Goal: Task Accomplishment & Management: Manage account settings

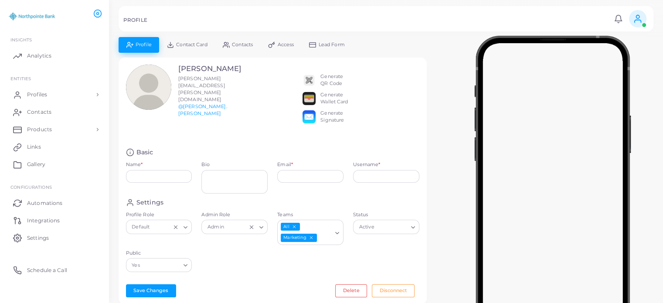
type input "**********"
click at [50, 95] on link "Profiles" at bounding box center [55, 94] width 96 height 17
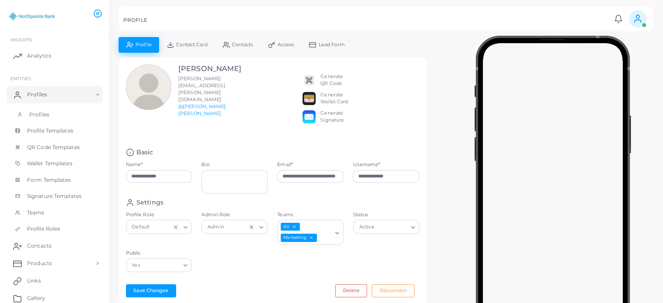
click at [39, 113] on span "Profiles" at bounding box center [39, 115] width 20 height 8
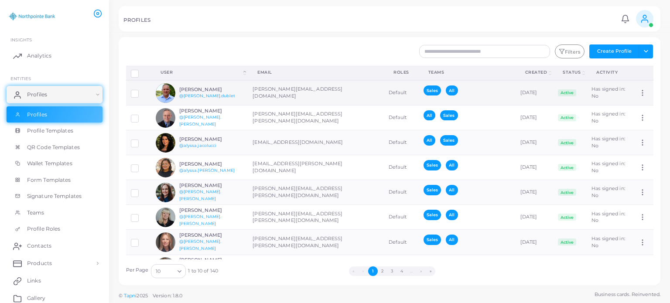
click at [198, 87] on h6 "[PERSON_NAME]" at bounding box center [211, 90] width 64 height 6
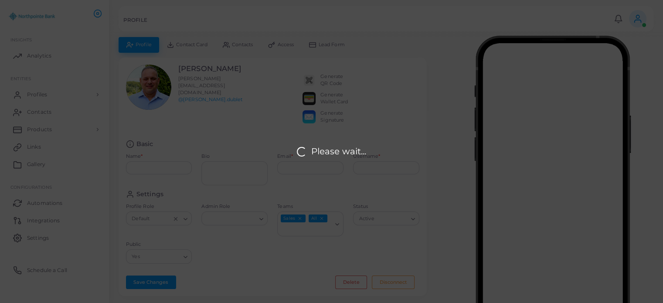
type input "**********"
type textarea "**********"
type input "**********"
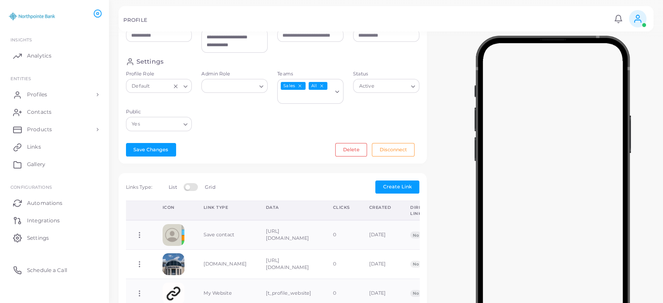
scroll to position [259, 0]
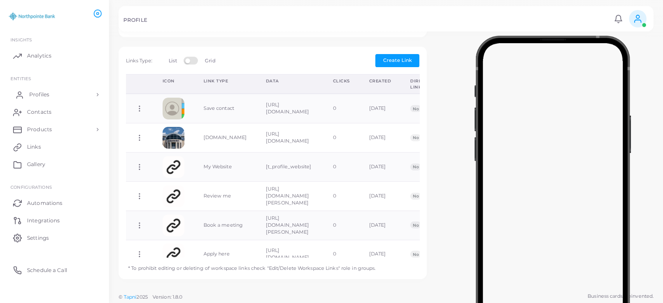
click at [51, 95] on link "Profiles" at bounding box center [55, 94] width 96 height 17
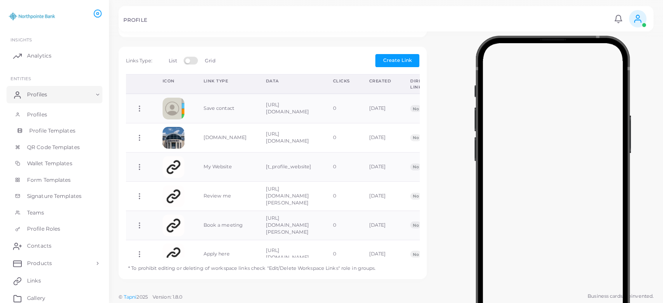
click at [49, 130] on span "Profile Templates" at bounding box center [52, 131] width 46 height 8
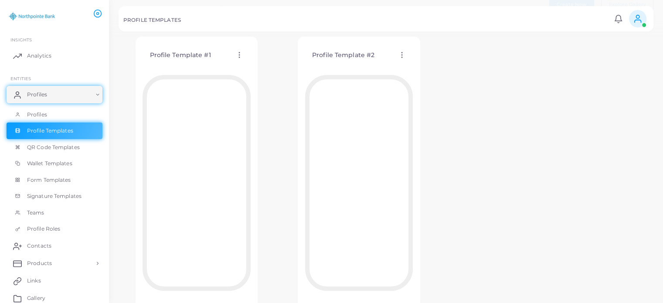
scroll to position [39, 0]
click at [72, 146] on span "QR Code Templates" at bounding box center [55, 147] width 53 height 8
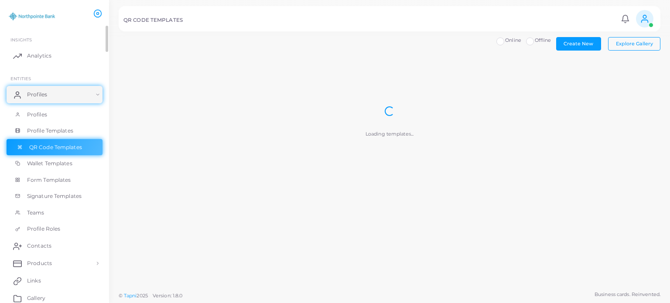
click at [72, 146] on span "QR Code Templates" at bounding box center [55, 147] width 53 height 8
click at [208, 83] on icon at bounding box center [209, 85] width 8 height 8
click at [332, 53] on div "Create New Explore Gallery Online Offline QR Template #1 Edit Template Assign t…" at bounding box center [390, 129] width 542 height 184
click at [45, 163] on span "Wallet Templates" at bounding box center [51, 164] width 45 height 8
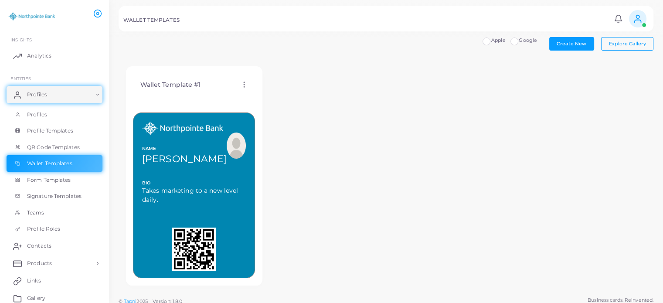
scroll to position [5, 0]
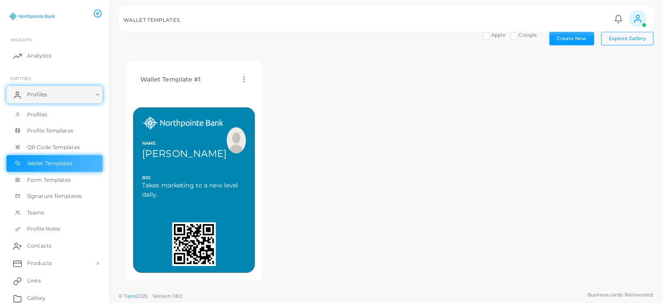
click at [244, 79] on circle at bounding box center [244, 79] width 1 height 1
click at [328, 76] on div "Wallet Template #1 Edit Template Assign template Duplicate Template Delete Temp…" at bounding box center [386, 171] width 535 height 234
click at [519, 38] on label "Google" at bounding box center [528, 35] width 18 height 7
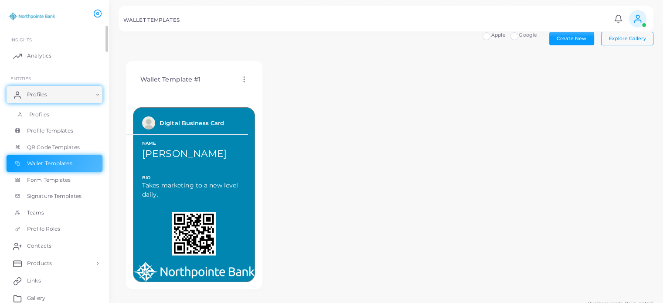
click at [39, 113] on span "Profiles" at bounding box center [39, 115] width 20 height 8
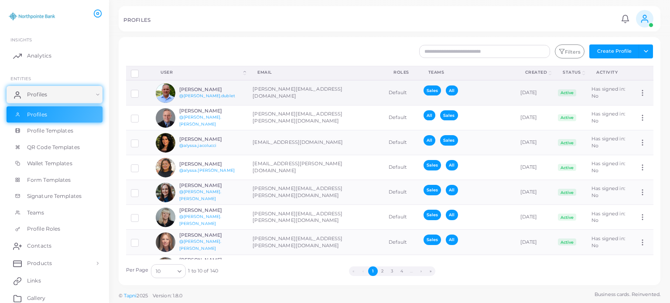
click at [638, 94] on icon at bounding box center [642, 93] width 8 height 8
click at [418, 27] on div "PROFILES Notifications 0 New Mark All As Read [PERSON_NAME] ([PERSON_NAME][EMAI…" at bounding box center [390, 18] width 542 height 25
click at [646, 21] on icon at bounding box center [645, 19] width 10 height 10
click at [537, 20] on div "PROFILES" at bounding box center [370, 21] width 495 height 9
click at [345, 49] on div "Filters Create Profile Toggle dropdown Import Profiles Invite Profiles Export P…" at bounding box center [434, 51] width 447 height 14
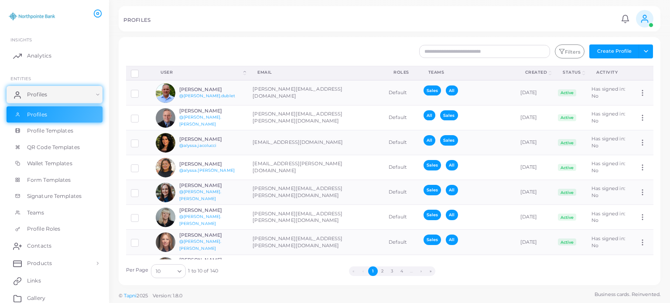
click at [246, 39] on div "Filters Create Profile Toggle dropdown Import Profiles Invite Profiles Export P…" at bounding box center [390, 161] width 542 height 248
